Goal: Transaction & Acquisition: Book appointment/travel/reservation

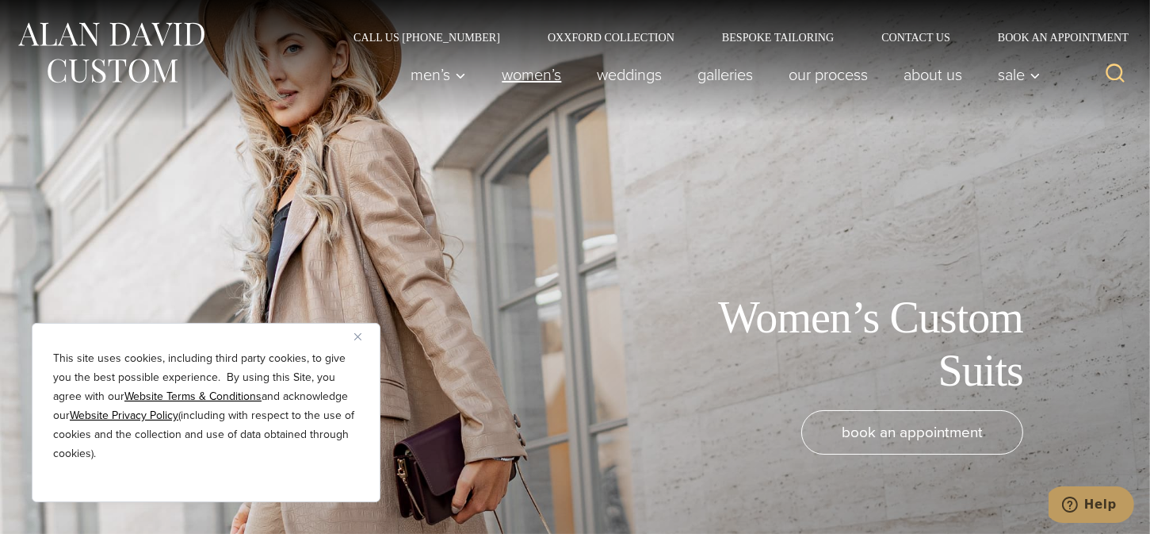
click at [506, 75] on link "Women’s" at bounding box center [531, 75] width 95 height 32
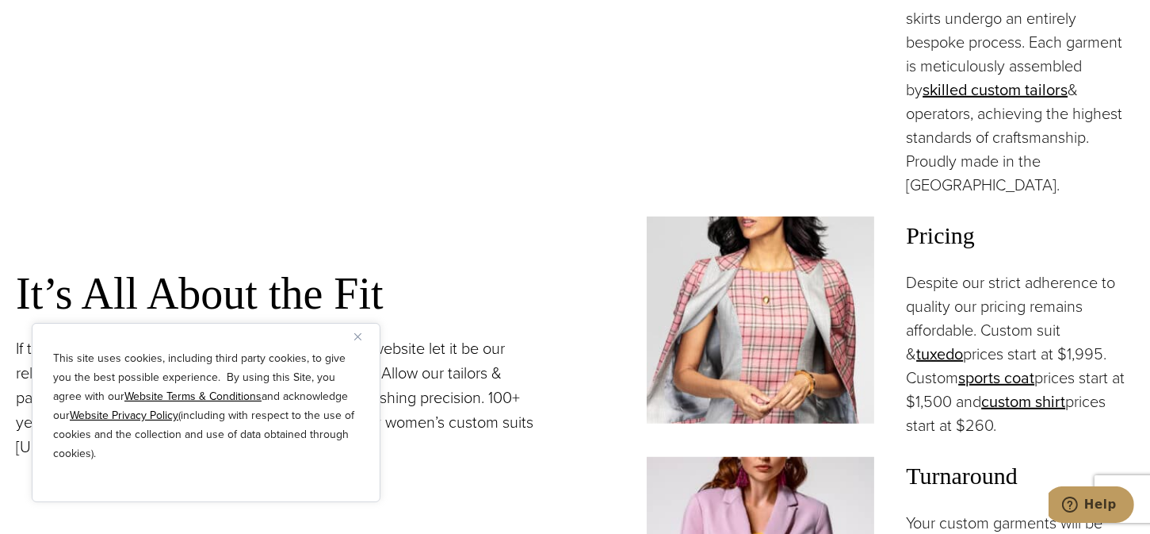
scroll to position [1268, 0]
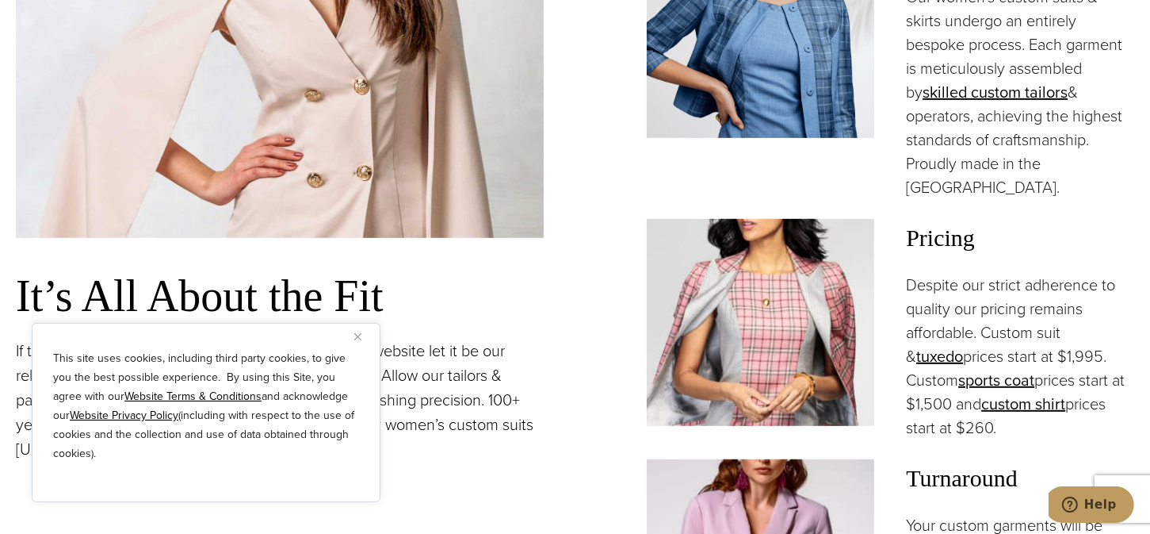
click at [361, 340] on button "Close" at bounding box center [363, 336] width 19 height 19
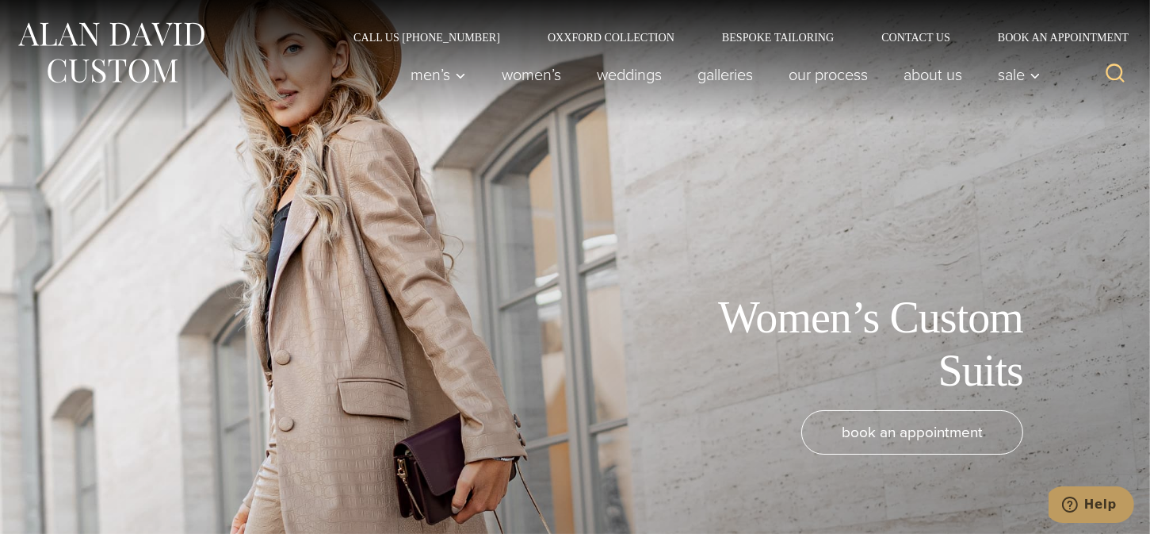
scroll to position [0, 0]
click at [632, 39] on link "Oxxford Collection" at bounding box center [611, 37] width 174 height 11
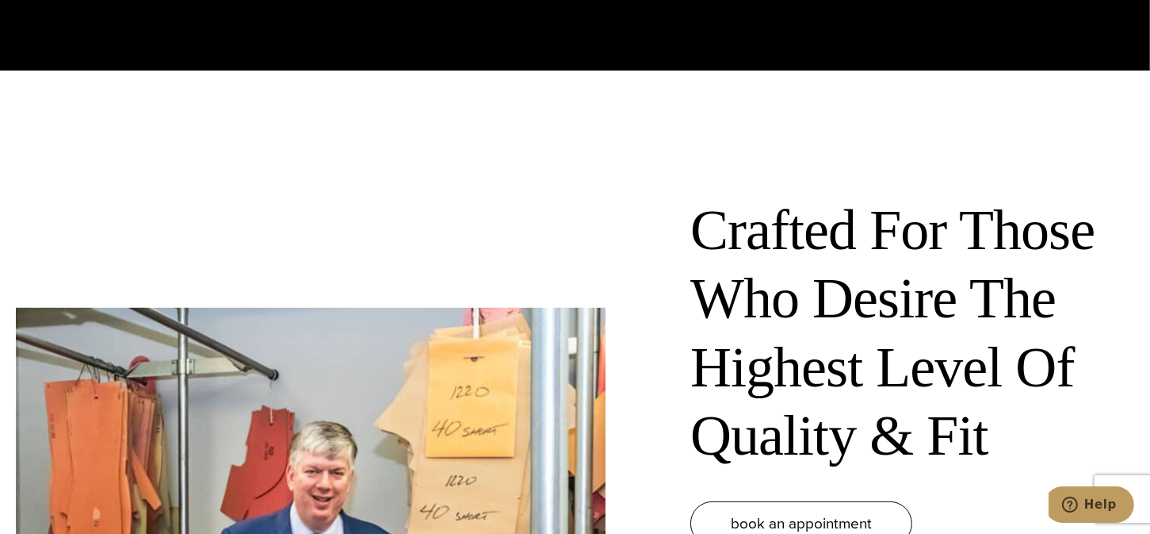
scroll to position [9, 0]
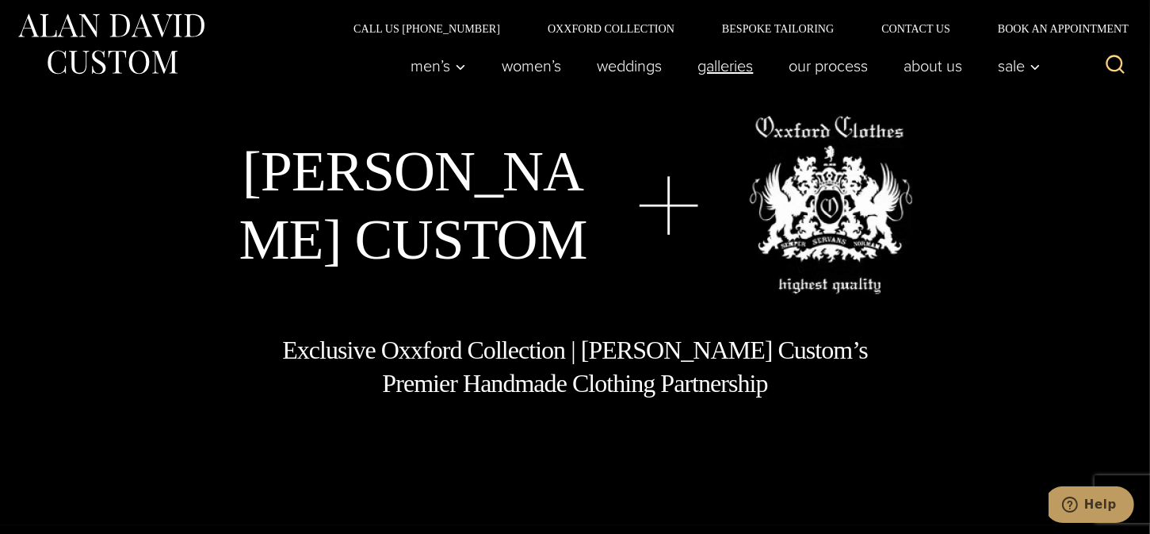
click at [725, 67] on link "Galleries" at bounding box center [725, 66] width 91 height 32
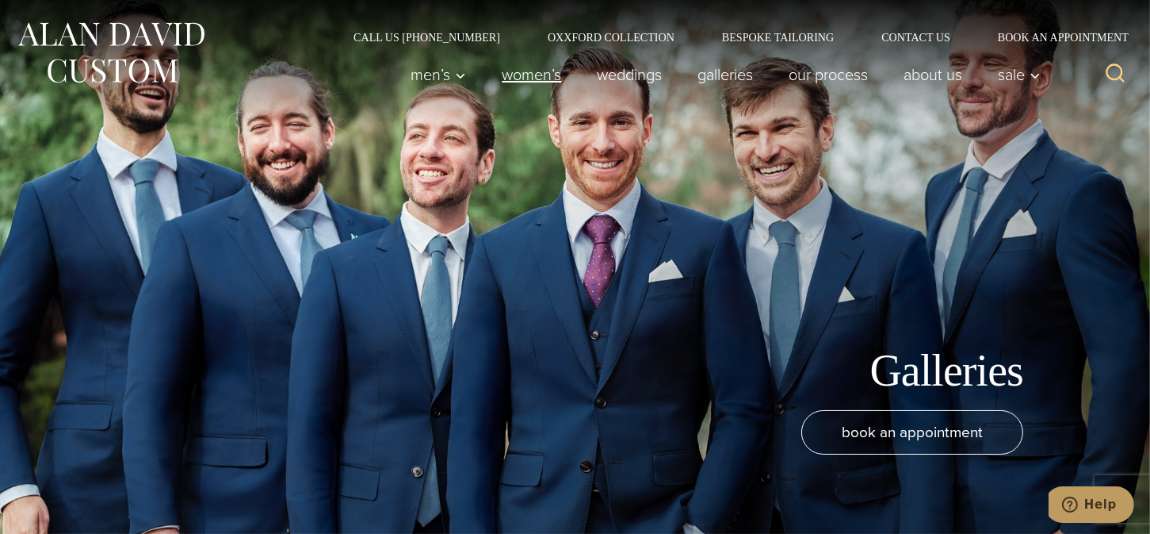
click at [507, 75] on link "Women’s" at bounding box center [531, 75] width 95 height 32
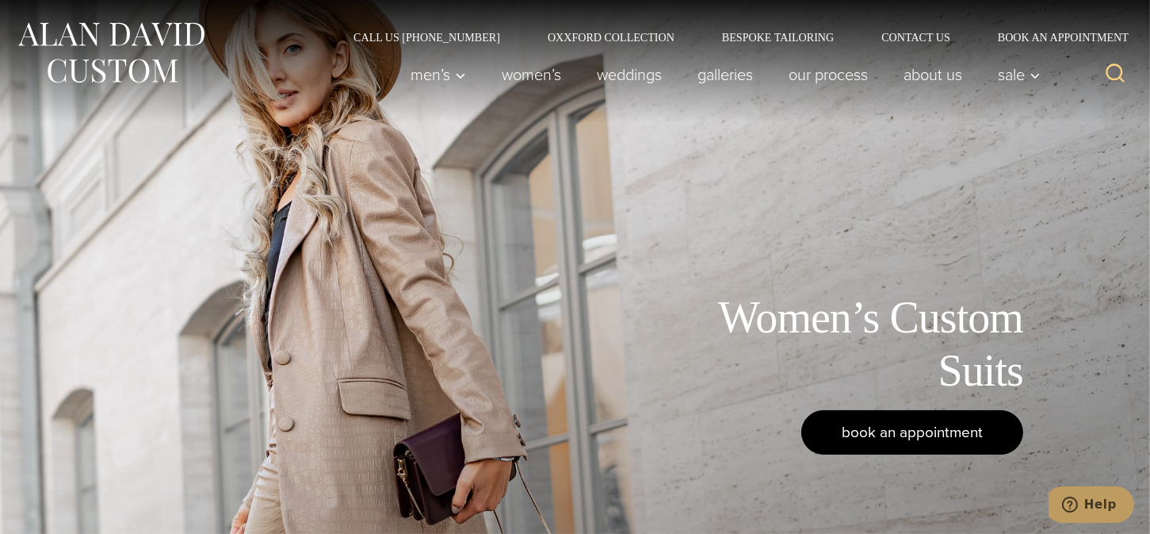
click at [911, 433] on span "book an appointment" at bounding box center [912, 431] width 141 height 23
